Goal: Task Accomplishment & Management: Use online tool/utility

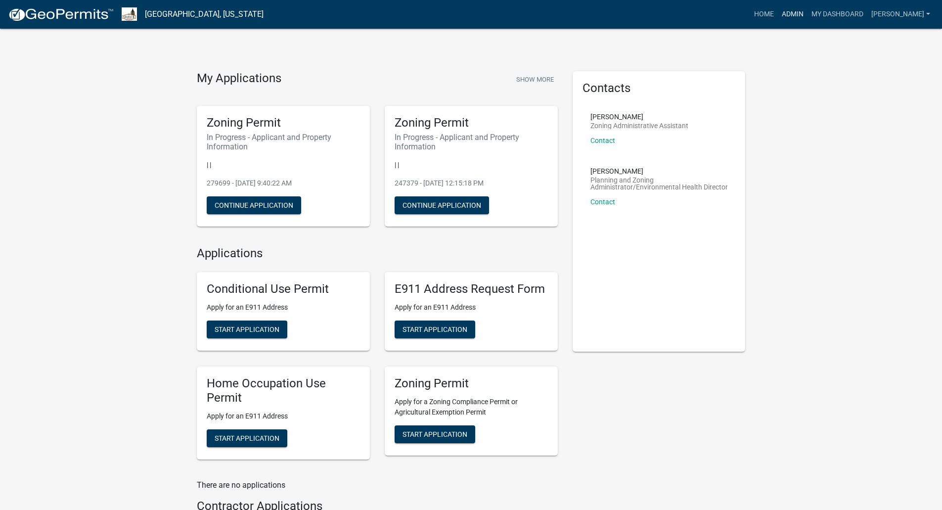
click at [808, 11] on link "Admin" at bounding box center [793, 14] width 30 height 19
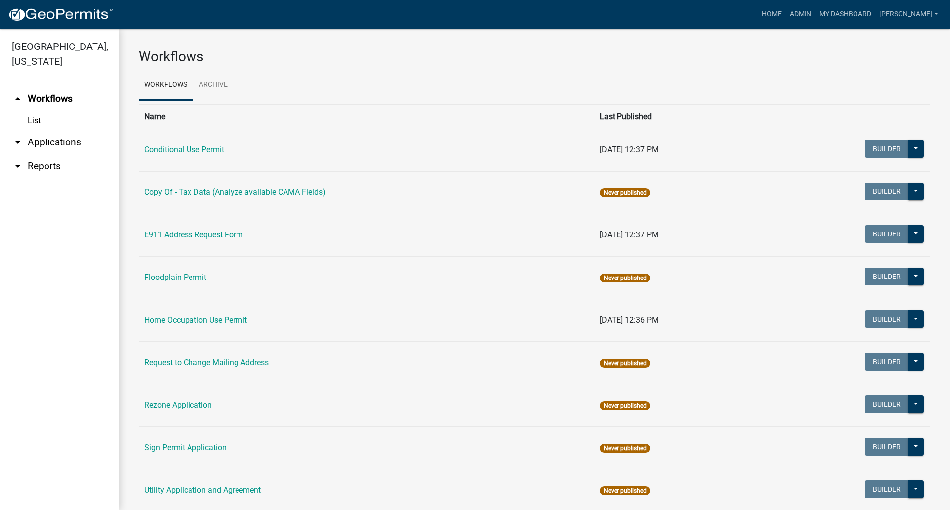
click at [44, 154] on link "arrow_drop_down Reports" at bounding box center [59, 166] width 119 height 24
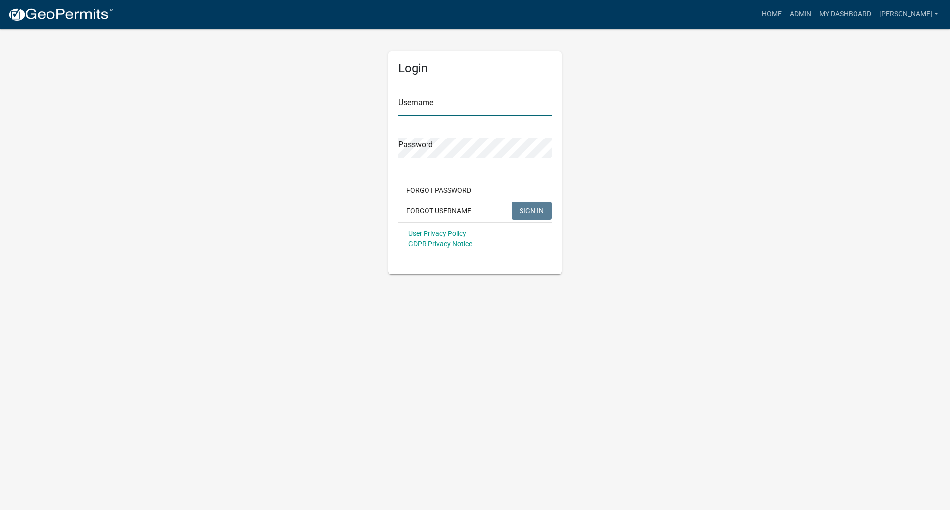
type input "[PERSON_NAME]"
click at [528, 207] on span "SIGN IN" at bounding box center [531, 210] width 24 height 8
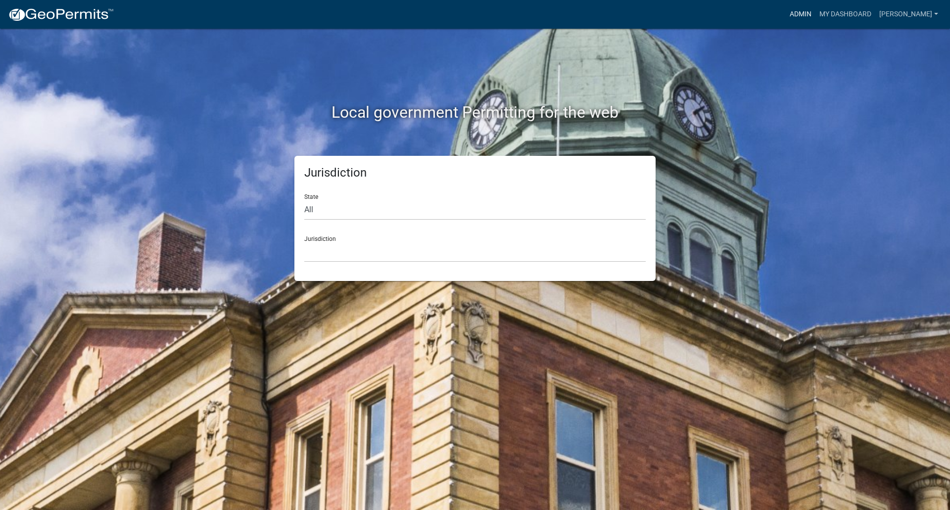
click at [815, 12] on link "Admin" at bounding box center [801, 14] width 30 height 19
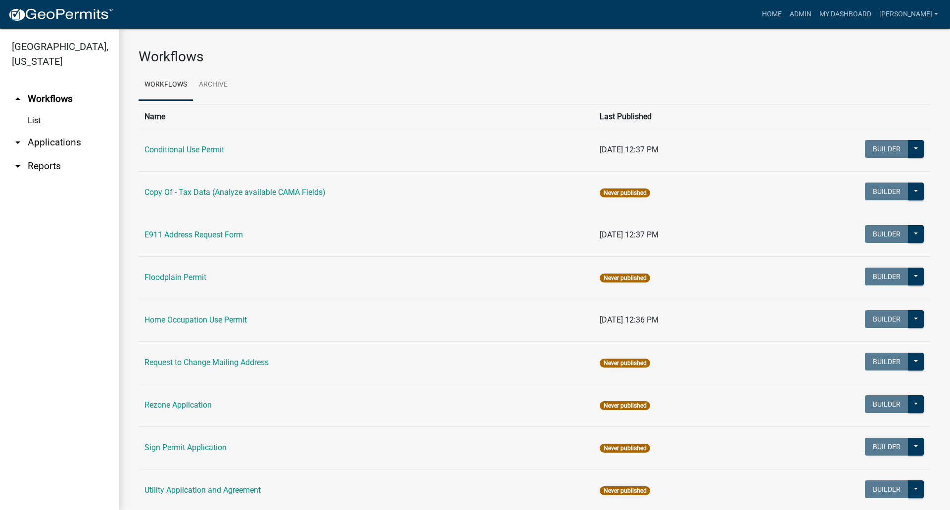
click at [39, 131] on link "arrow_drop_down Applications" at bounding box center [59, 143] width 119 height 24
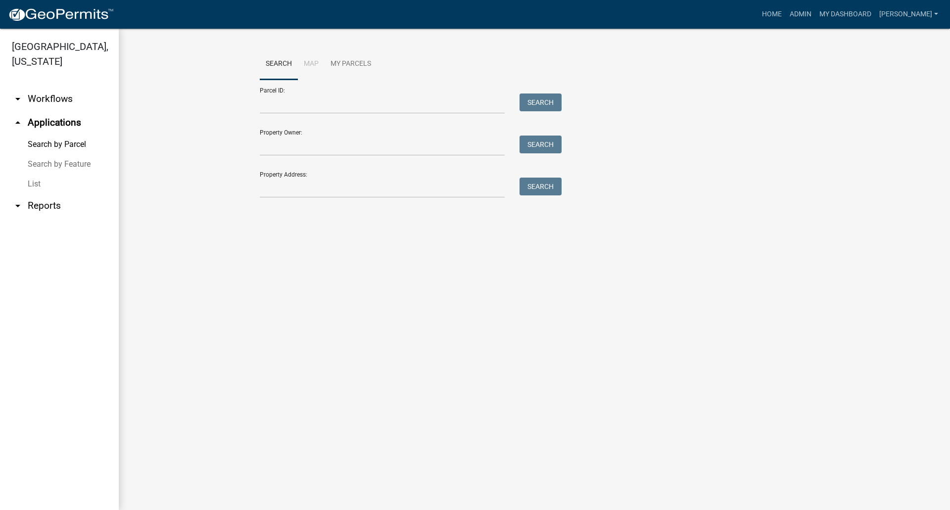
click at [39, 135] on link "Search by Parcel" at bounding box center [59, 145] width 119 height 20
click at [283, 106] on input "Parcel ID:" at bounding box center [382, 103] width 245 height 20
type input "0102451003"
click at [539, 106] on button "Search" at bounding box center [540, 102] width 42 height 18
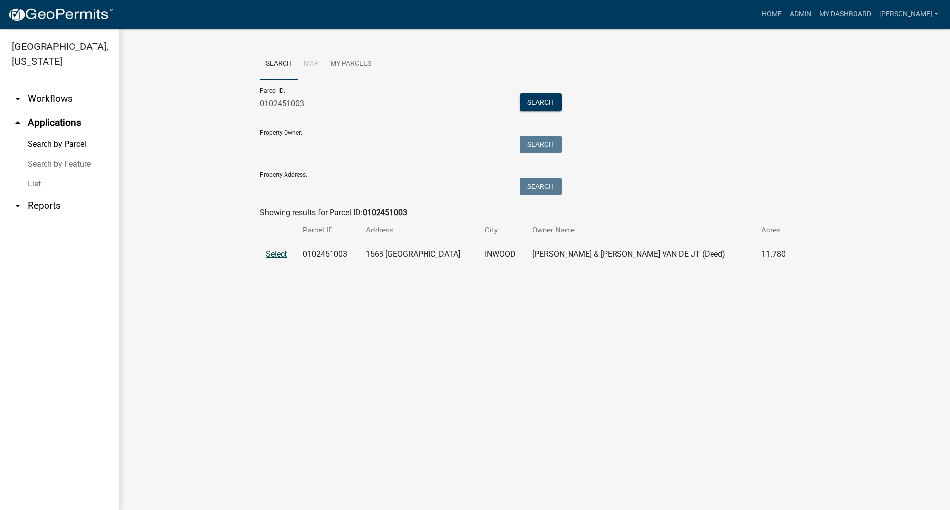
click at [280, 254] on span "Select" at bounding box center [276, 253] width 21 height 9
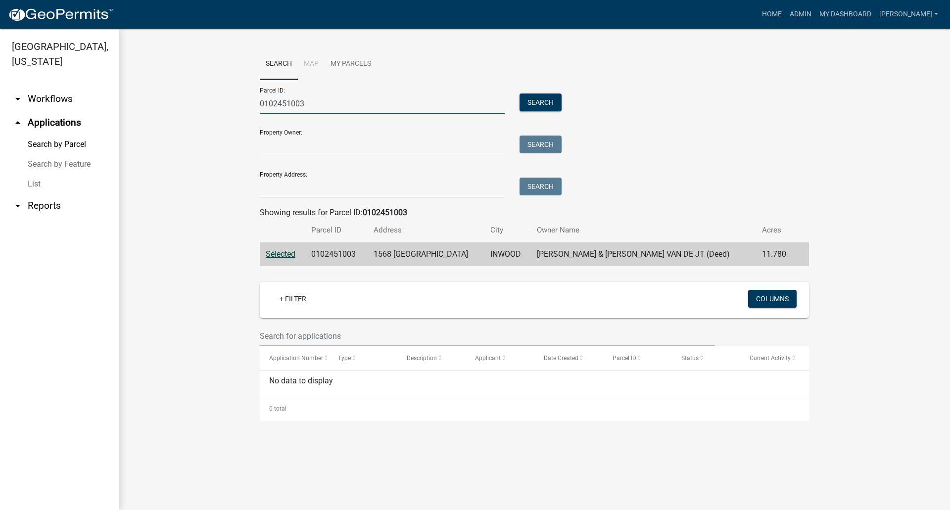
drag, startPoint x: 349, startPoint y: 105, endPoint x: -71, endPoint y: 94, distance: 420.1
click at [0, 94] on html "Internet Explorer does NOT work with GeoPermits. Get a new browser for more sec…" at bounding box center [475, 255] width 950 height 510
click at [288, 187] on input "Property Address:" at bounding box center [382, 188] width 245 height 20
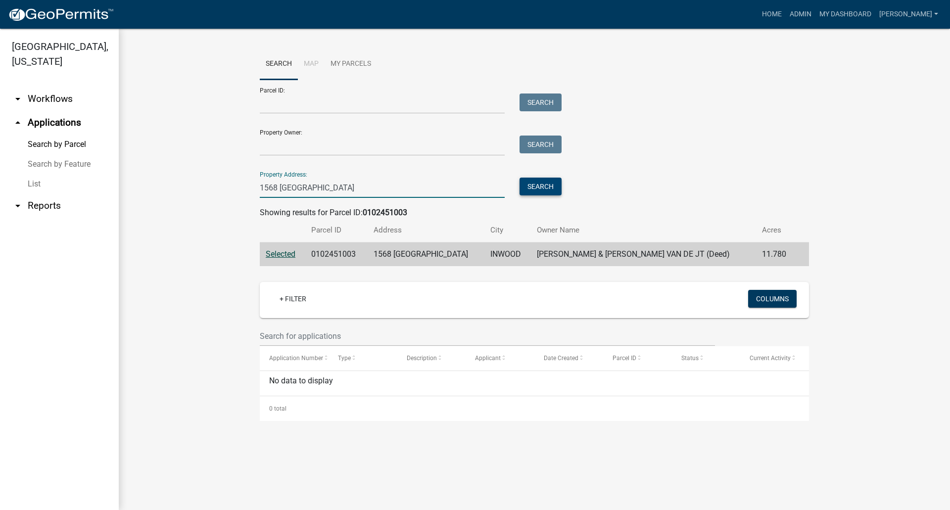
type input "1568 [GEOGRAPHIC_DATA]"
click at [536, 187] on button "Search" at bounding box center [540, 187] width 42 height 18
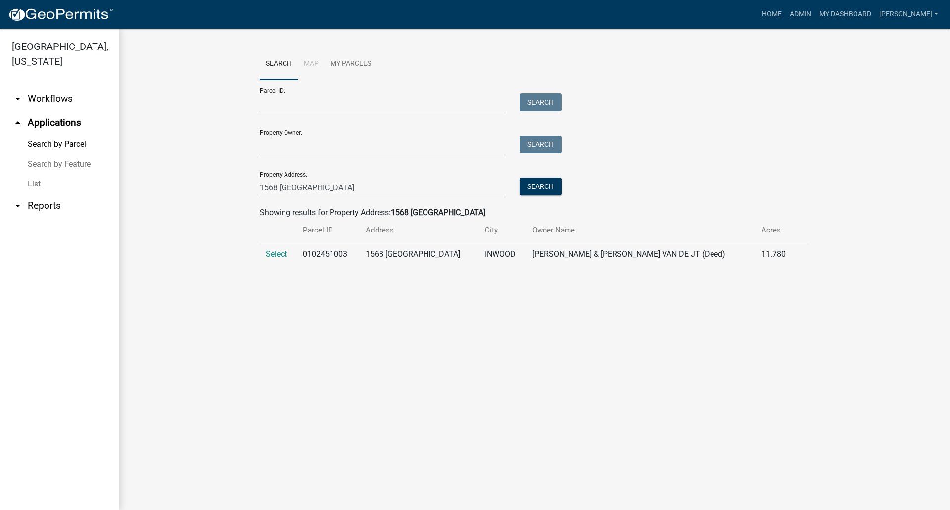
drag, startPoint x: 275, startPoint y: 256, endPoint x: 249, endPoint y: 263, distance: 26.5
click at [275, 256] on span "Select" at bounding box center [276, 253] width 21 height 9
